Goal: Task Accomplishment & Management: Use online tool/utility

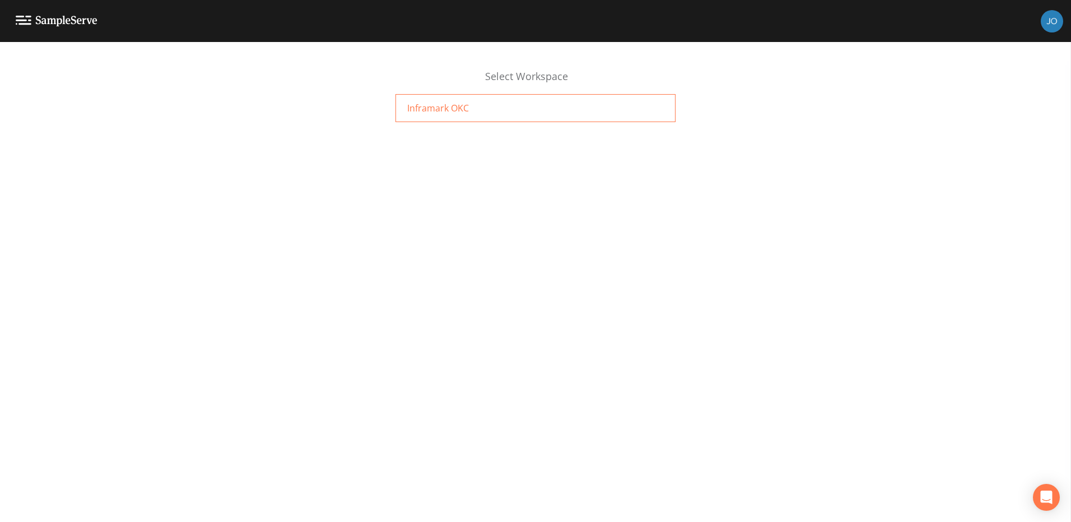
click at [539, 111] on div "Inframark OKC" at bounding box center [536, 108] width 280 height 28
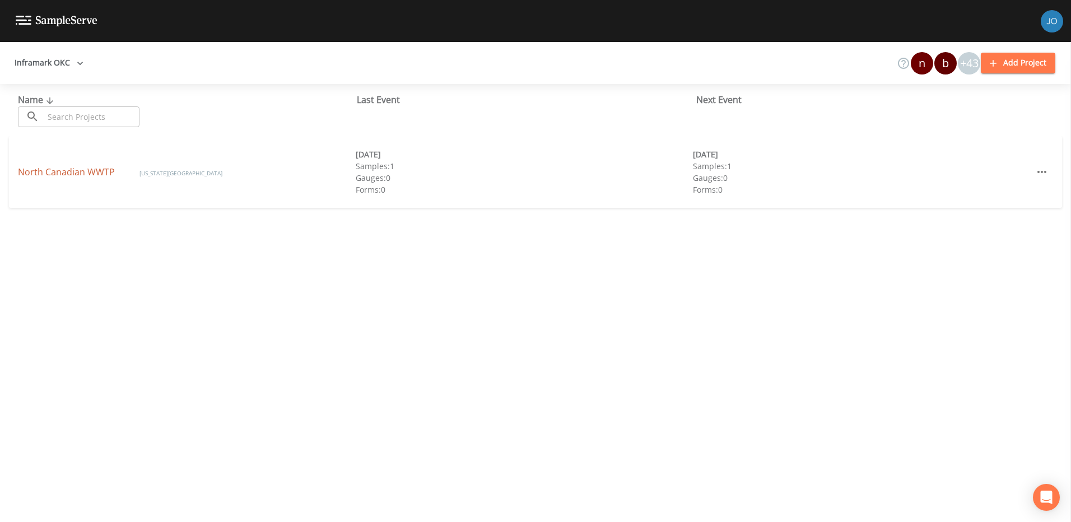
click at [66, 170] on link "North Canadian WWTP" at bounding box center [67, 172] width 99 height 12
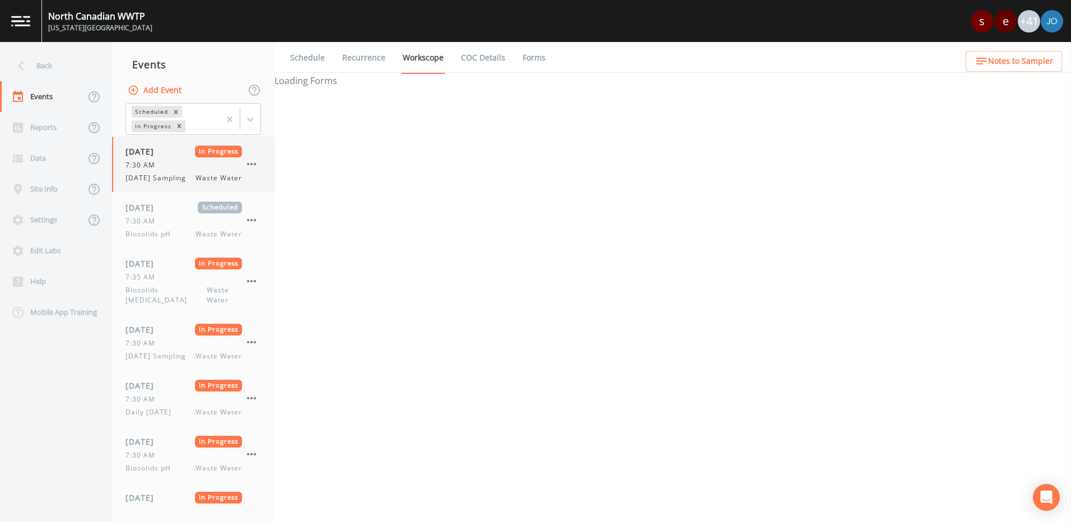
select select "092b3f94-5697-4c94-9891-da161916fdbb"
select select "b6a3c313-748b-4795-a028-792ad310bd60"
select select "092b3f94-5697-4c94-9891-da161916fdbb"
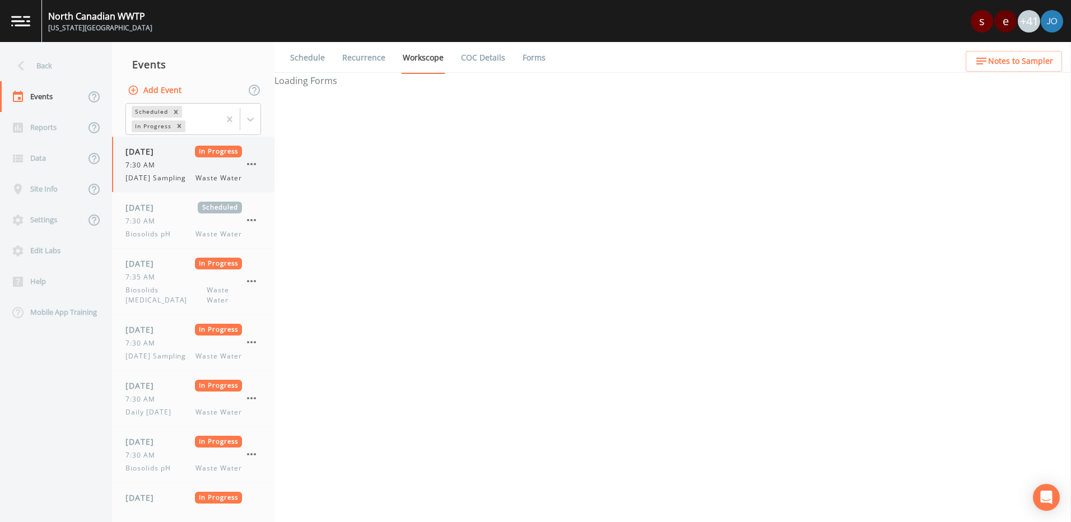
select select "b6a3c313-748b-4795-a028-792ad310bd60"
select select "092b3f94-5697-4c94-9891-da161916fdbb"
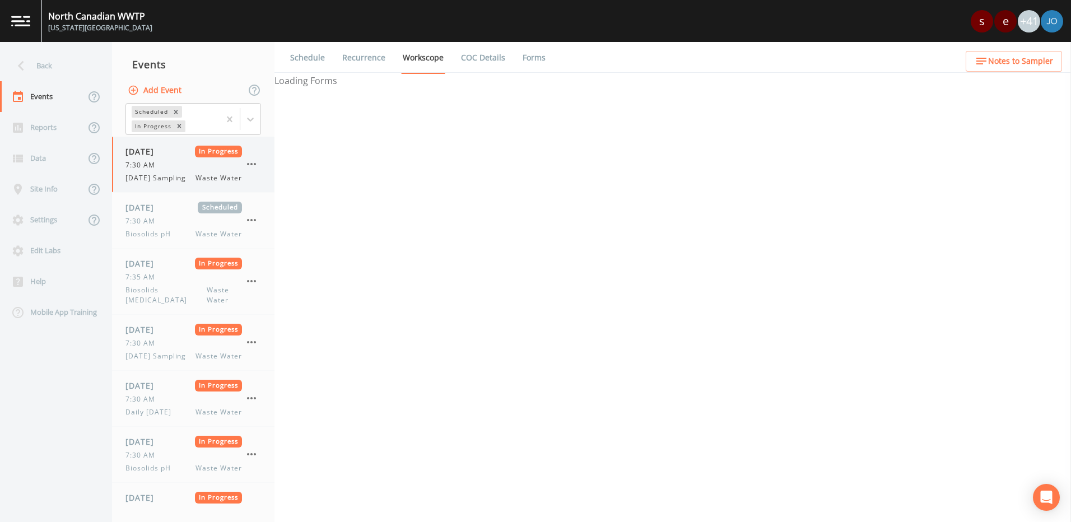
select select "092b3f94-5697-4c94-9891-da161916fdbb"
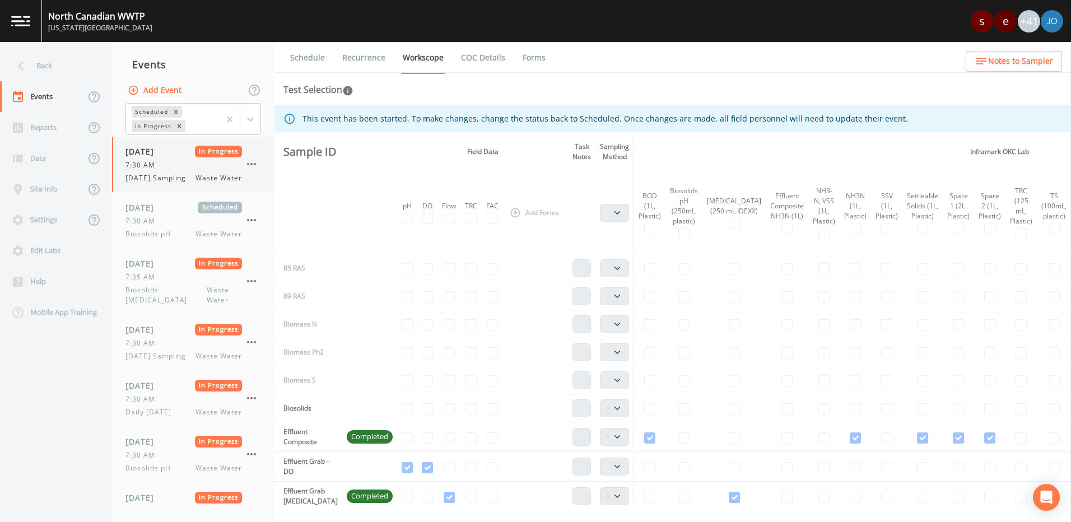
click at [146, 169] on span "7:30 AM" at bounding box center [144, 165] width 36 height 10
select select "092b3f94-5697-4c94-9891-da161916fdbb"
select select "b6a3c313-748b-4795-a028-792ad310bd60"
select select "092b3f94-5697-4c94-9891-da161916fdbb"
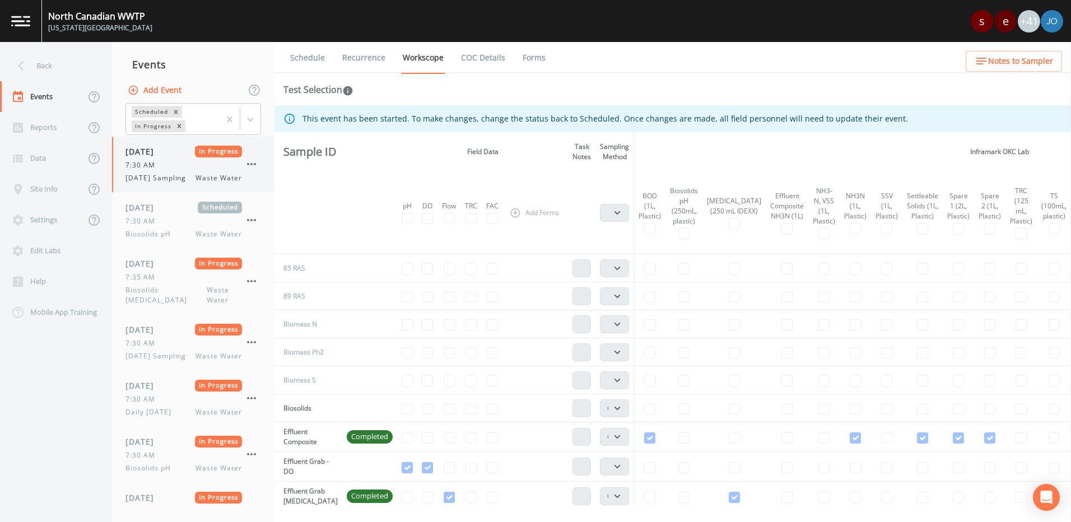
select select "092b3f94-5697-4c94-9891-da161916fdbb"
select select "b6a3c313-748b-4795-a028-792ad310bd60"
select select "092b3f94-5697-4c94-9891-da161916fdbb"
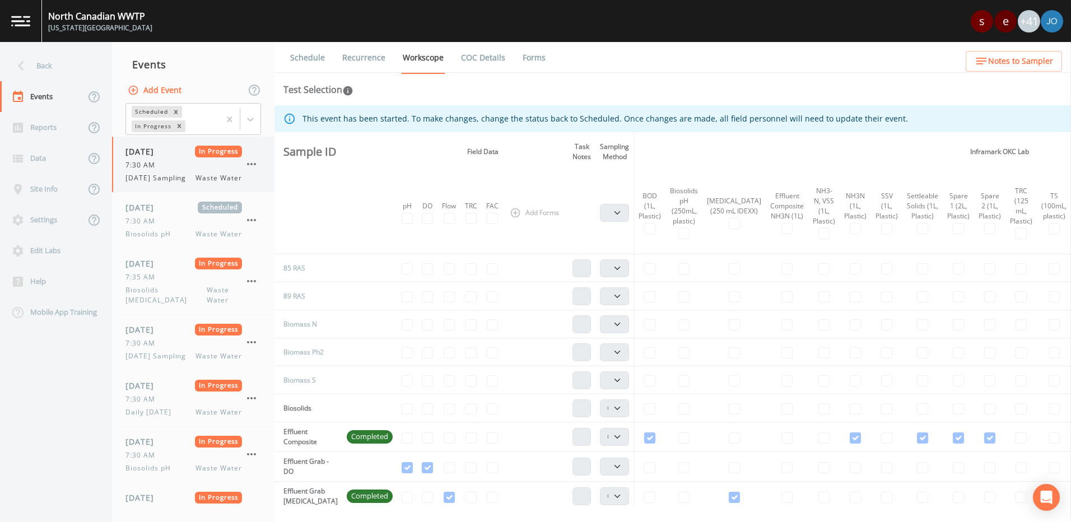
select select "092b3f94-5697-4c94-9891-da161916fdbb"
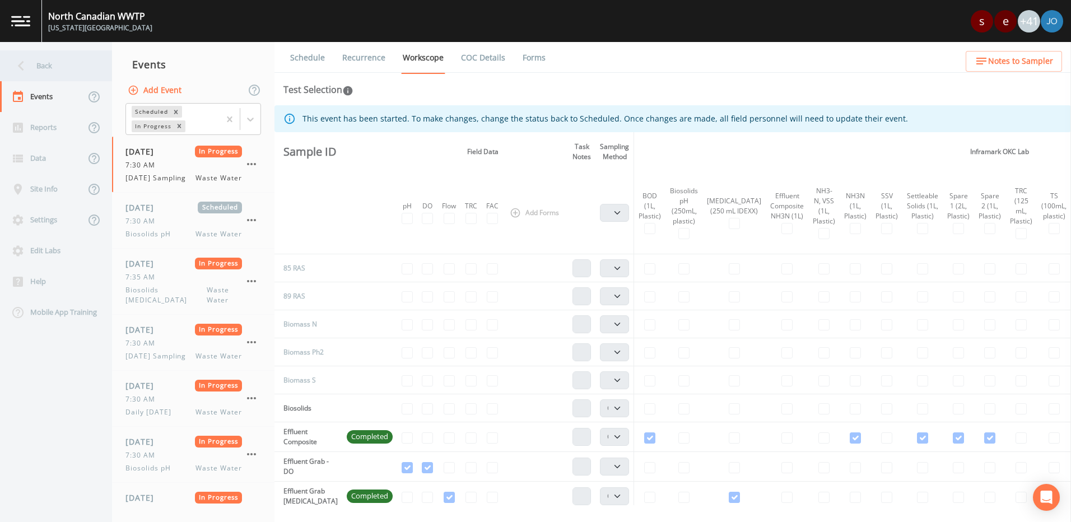
click at [32, 67] on div "Back" at bounding box center [50, 65] width 101 height 31
